Goal: Task Accomplishment & Management: Manage account settings

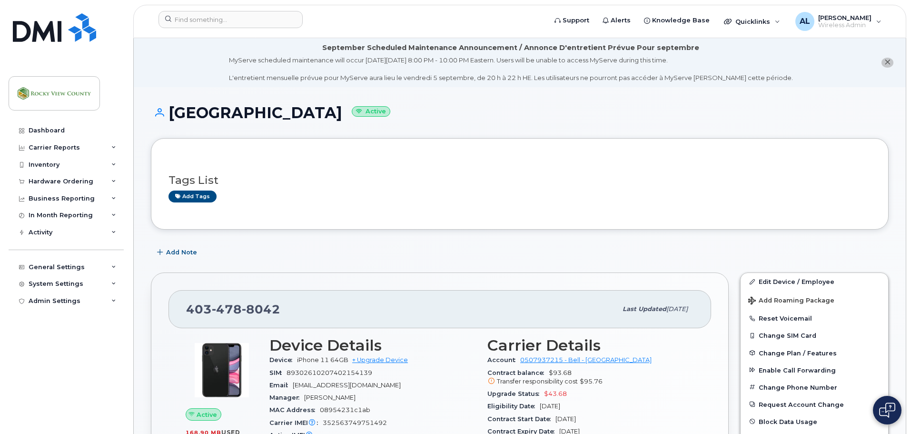
scroll to position [1, 0]
click at [216, 29] on div at bounding box center [349, 21] width 397 height 21
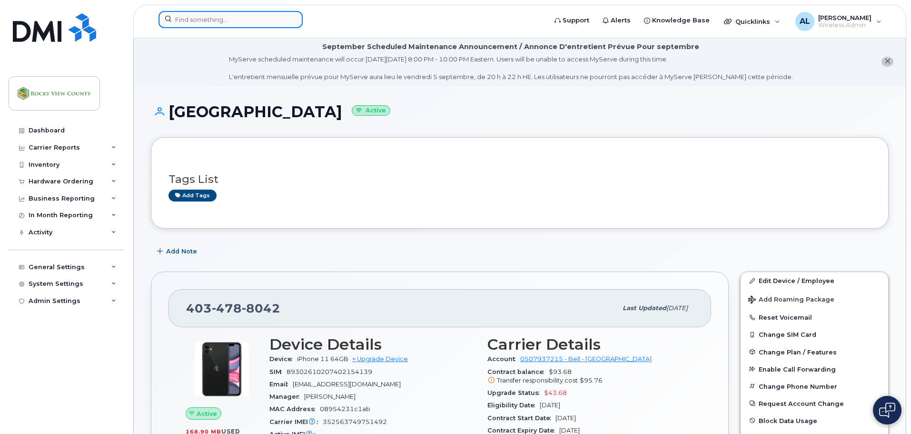
click at [221, 25] on input at bounding box center [231, 19] width 144 height 17
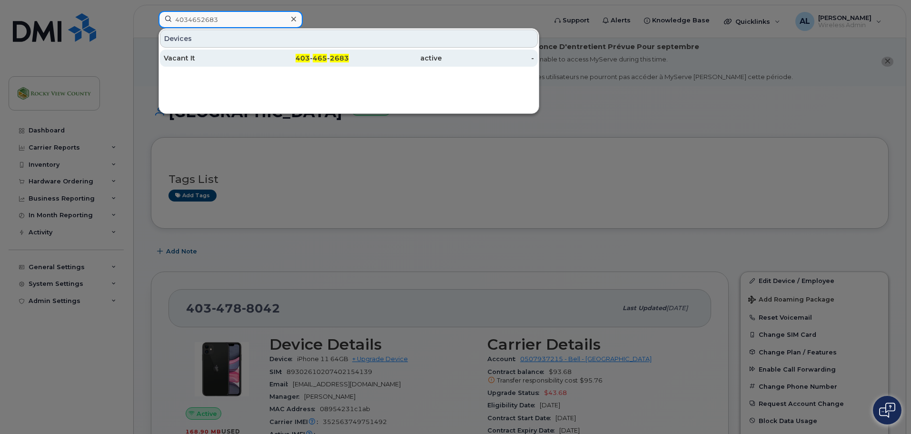
type input "4034652683"
drag, startPoint x: 218, startPoint y: 54, endPoint x: 233, endPoint y: 53, distance: 15.3
click at [218, 54] on div "Vacant It" at bounding box center [210, 58] width 93 height 10
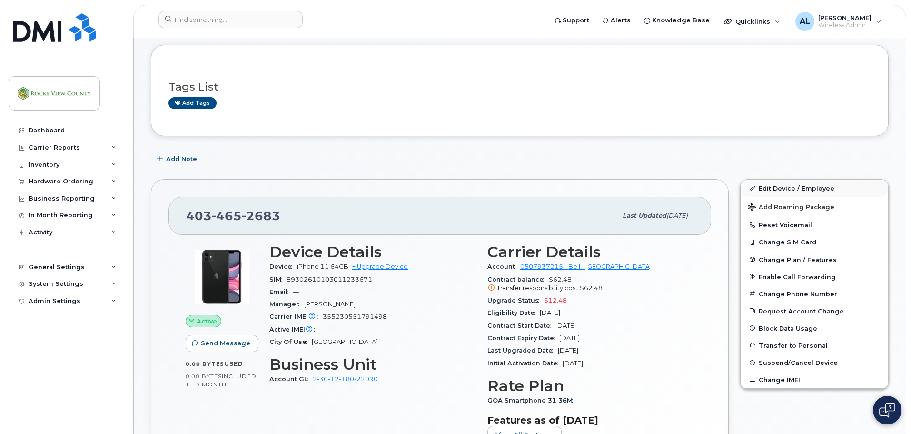
scroll to position [94, 0]
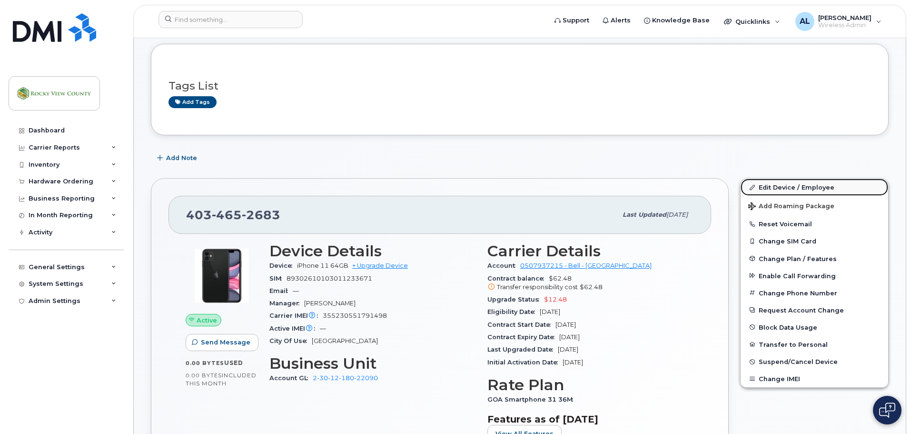
click at [768, 186] on link "Edit Device / Employee" at bounding box center [815, 187] width 148 height 17
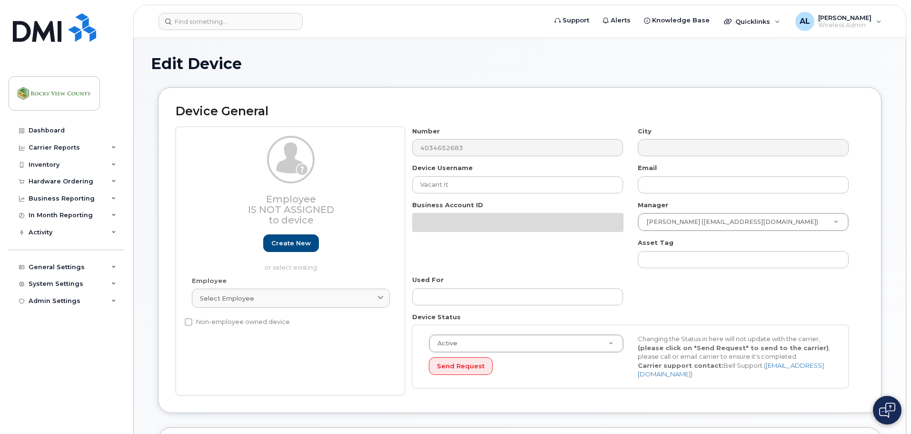
select select "29629308"
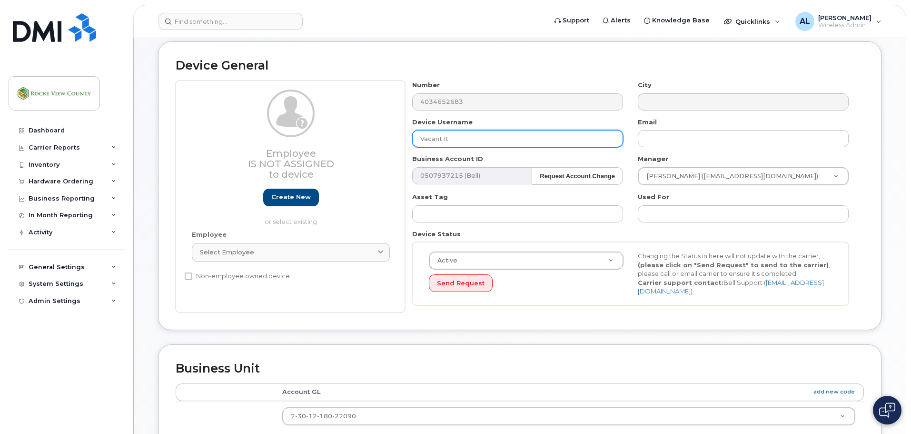
scroll to position [95, 0]
drag, startPoint x: 497, startPoint y: 140, endPoint x: 307, endPoint y: 125, distance: 190.1
click at [307, 125] on div "Employee Is not assigned to device Create new or select existing Employee Selec…" at bounding box center [520, 196] width 688 height 232
type input "[PERSON_NAME]"
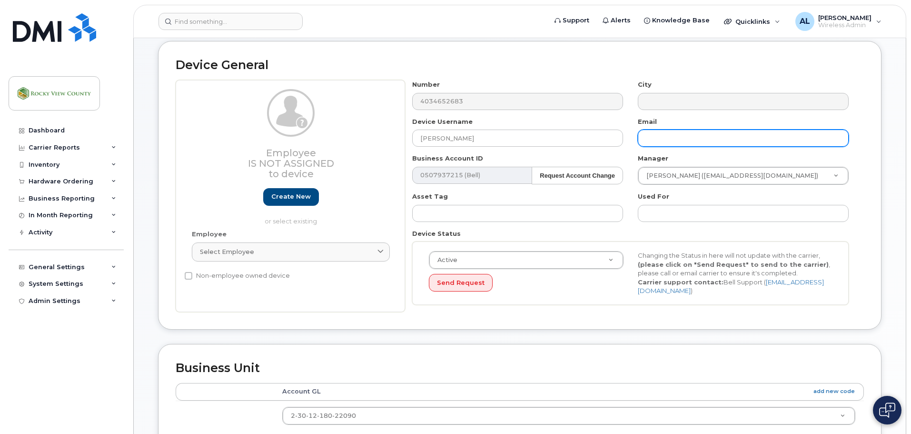
click at [692, 136] on input "text" at bounding box center [743, 138] width 211 height 17
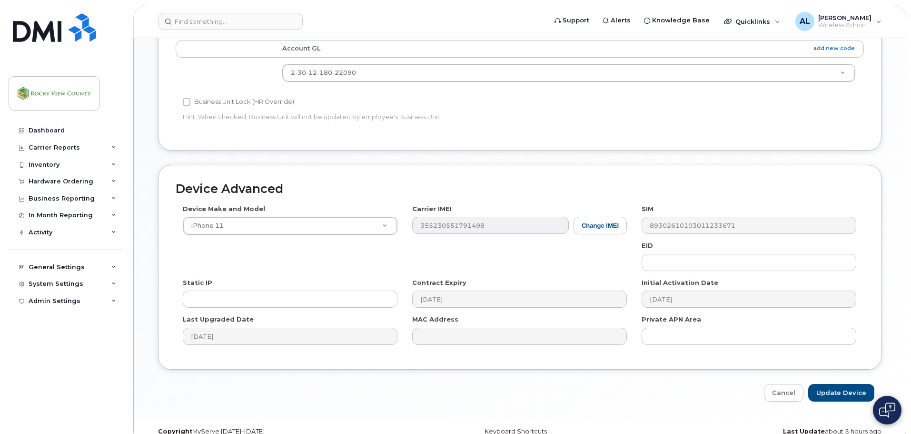
scroll to position [449, 0]
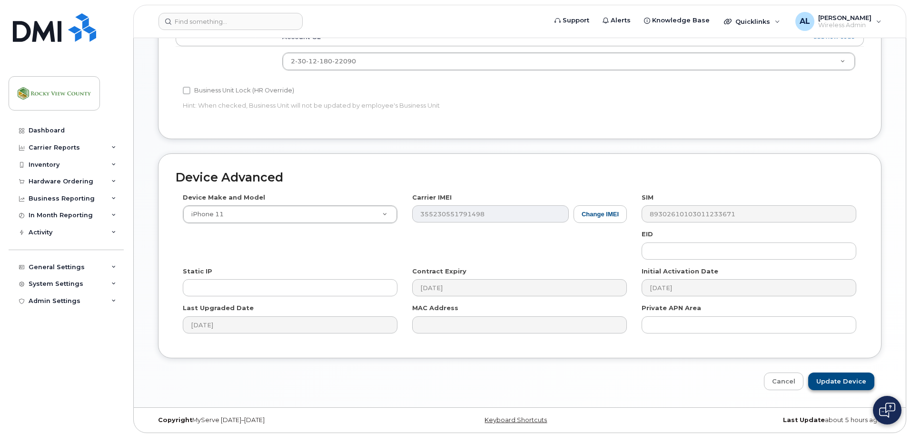
type input "[EMAIL_ADDRESS][DOMAIN_NAME]"
click at [828, 375] on input "Update Device" at bounding box center [841, 381] width 66 height 18
type input "Saving..."
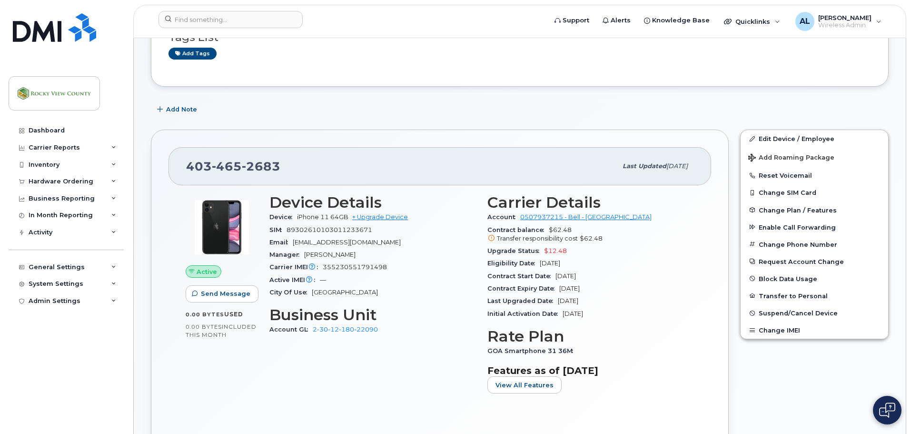
scroll to position [142, 0]
click at [879, 86] on div "Tags List Add tags" at bounding box center [520, 41] width 738 height 91
